Goal: Task Accomplishment & Management: Use online tool/utility

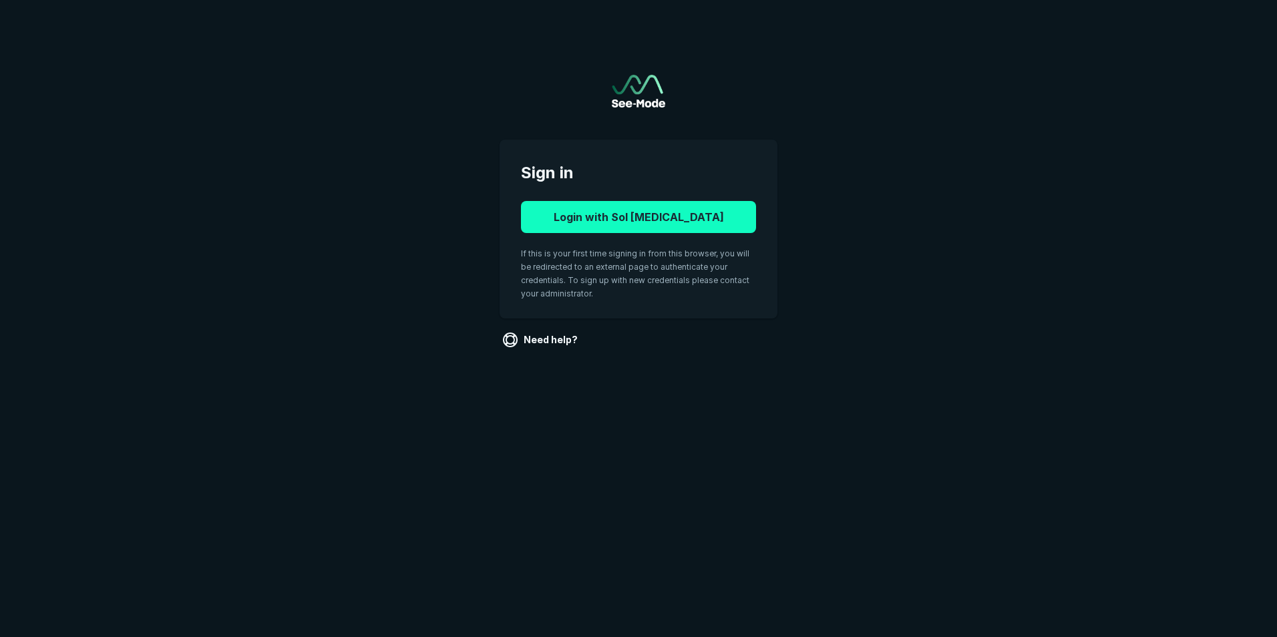
click at [683, 222] on button "Login with Sol Radiology" at bounding box center [638, 217] width 235 height 32
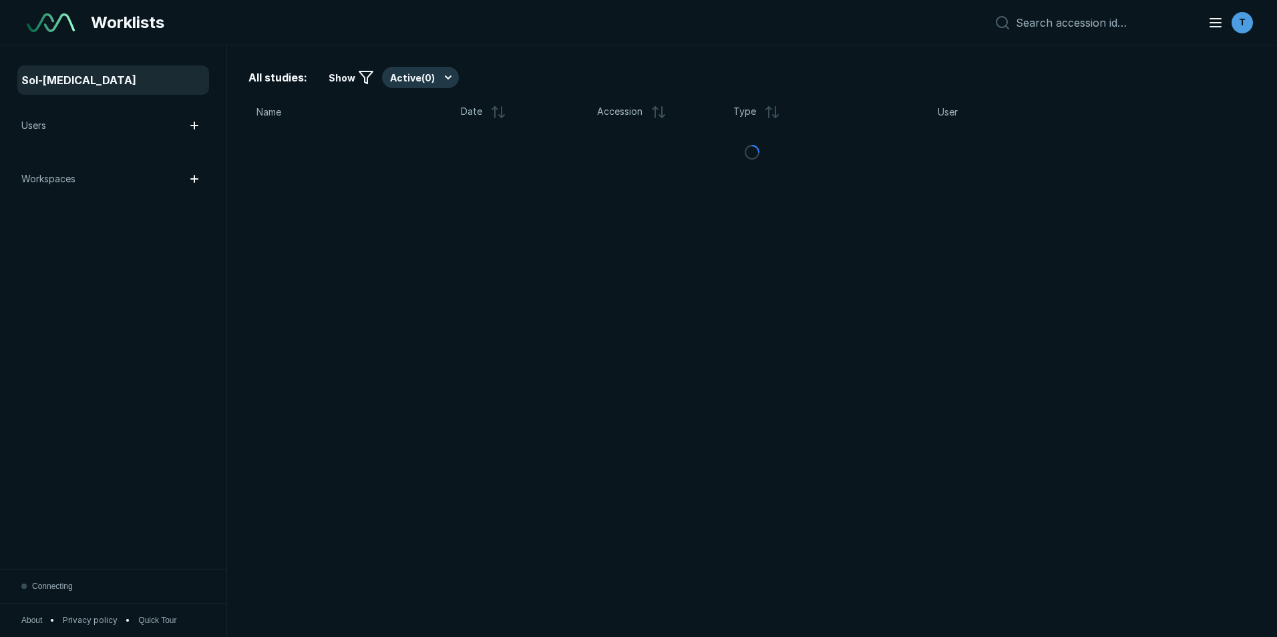
scroll to position [4136, 6226]
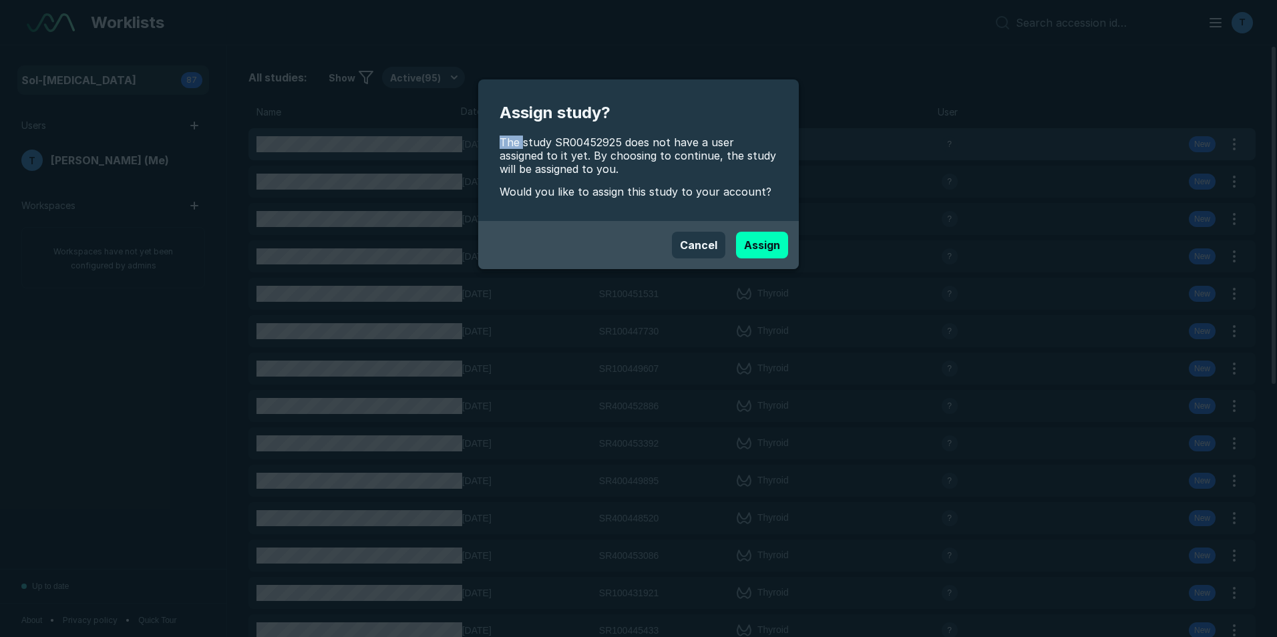
click at [406, 141] on div "Assign study? The study SR00452925 does not have a user assigned to it yet. By …" at bounding box center [638, 318] width 1277 height 637
click at [767, 242] on button "Assign" at bounding box center [762, 245] width 52 height 27
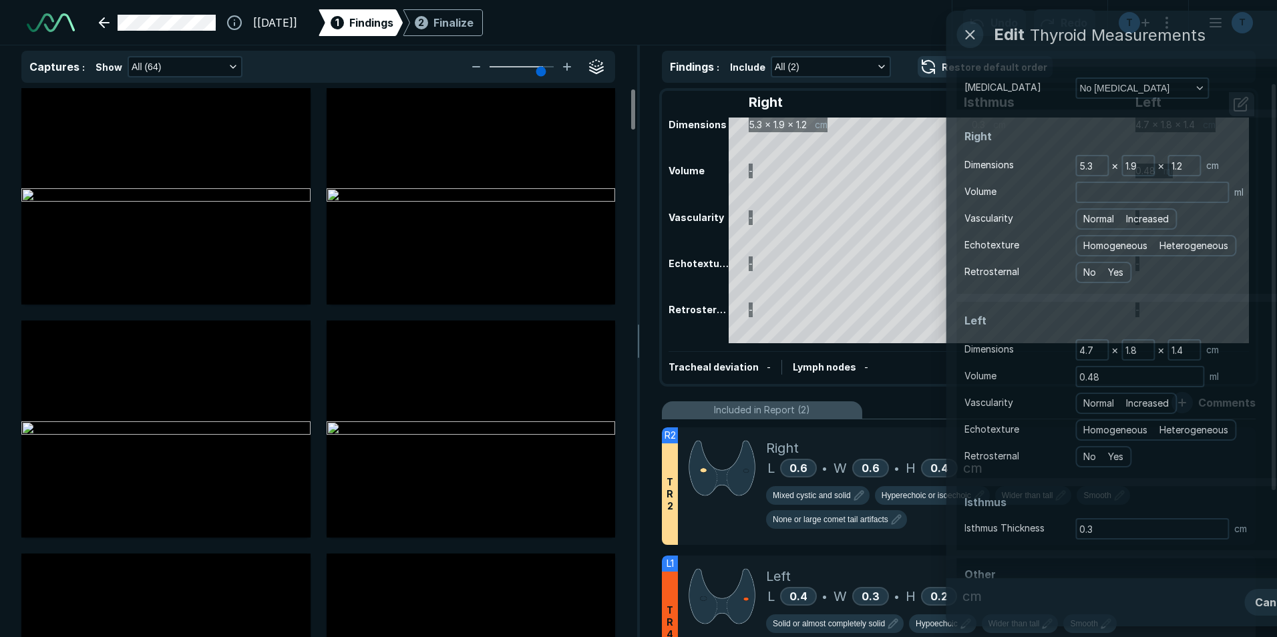
scroll to position [2996, 4376]
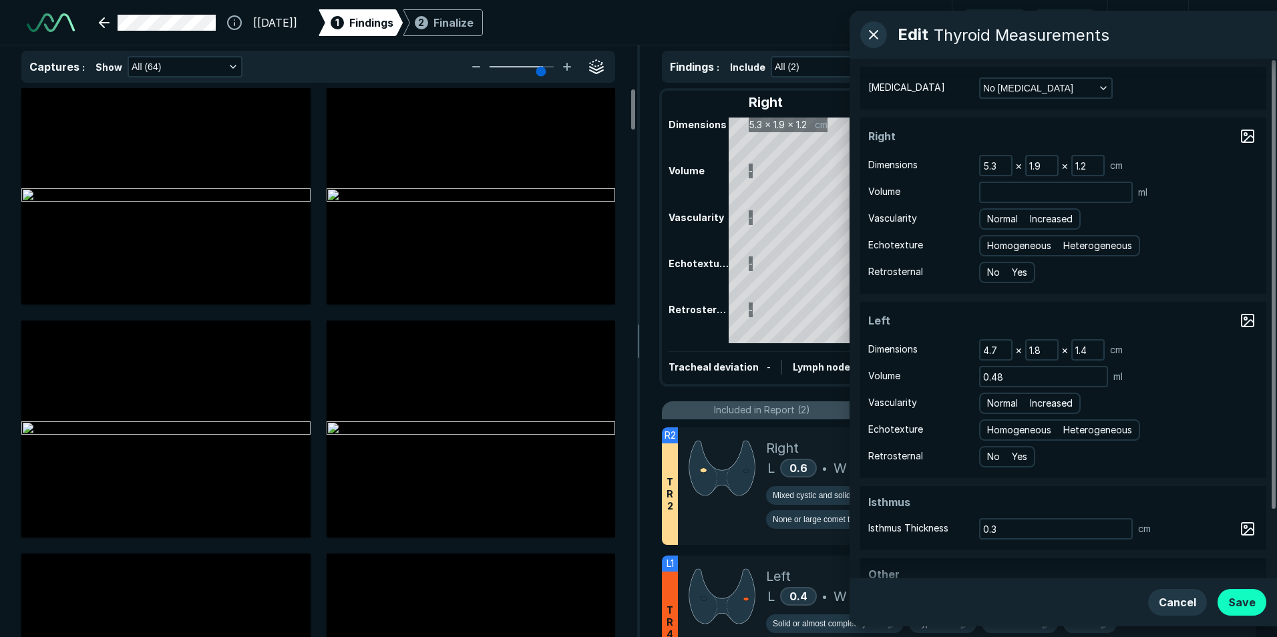
click at [1253, 608] on button "Save" at bounding box center [1241, 602] width 49 height 27
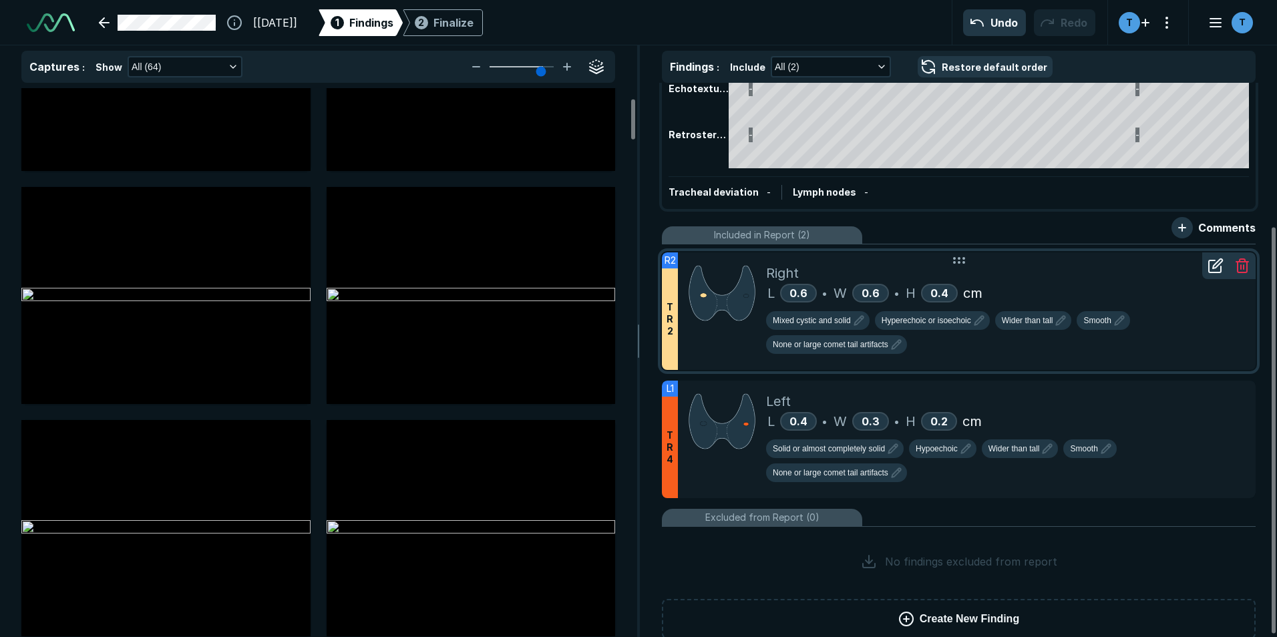
scroll to position [198, 0]
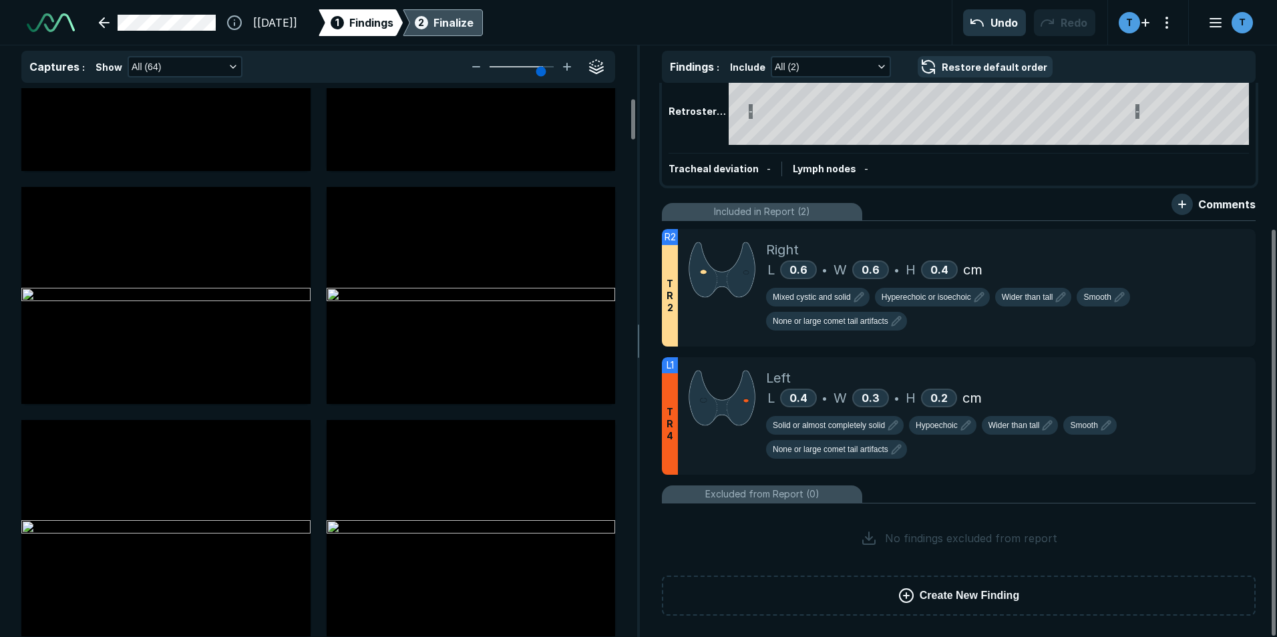
click at [464, 18] on div "2 Finalize" at bounding box center [442, 22] width 61 height 27
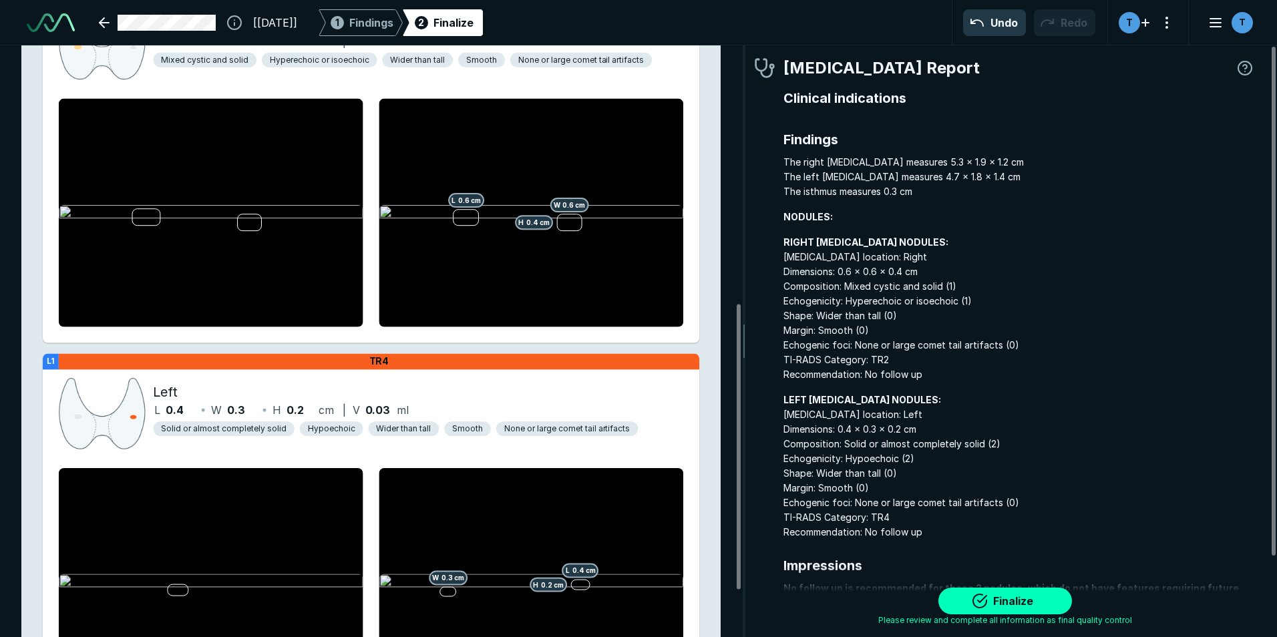
scroll to position [534, 0]
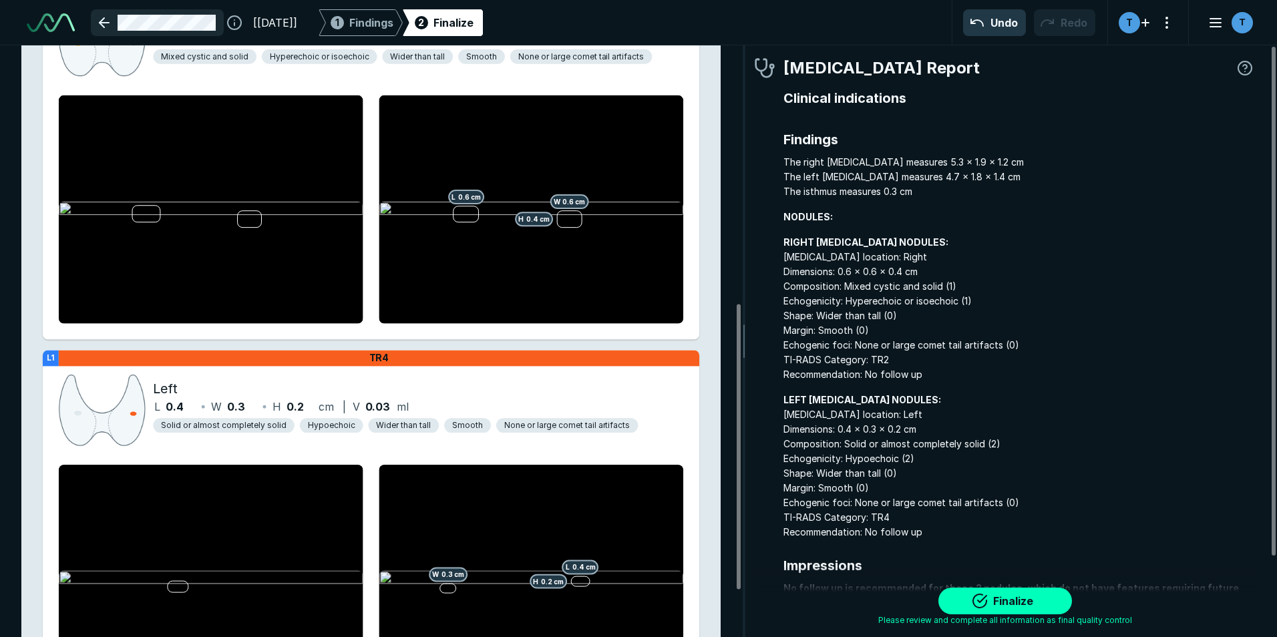
click at [112, 24] on link at bounding box center [157, 22] width 133 height 27
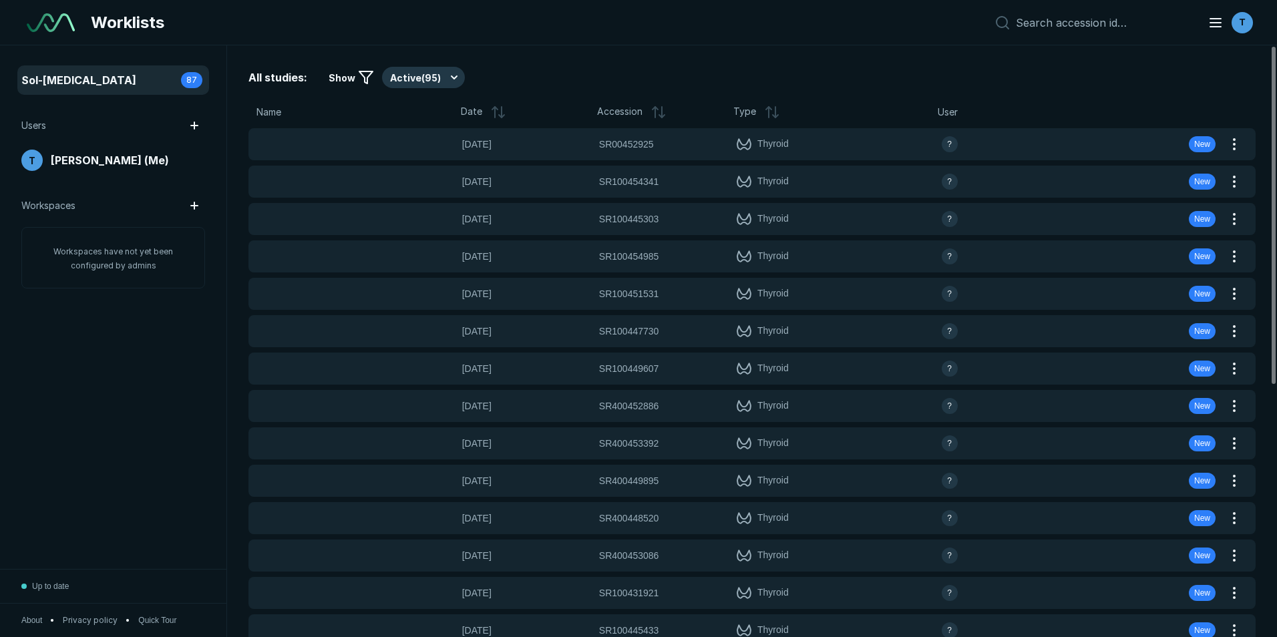
scroll to position [4136, 6226]
